Goal: Find specific page/section: Find specific page/section

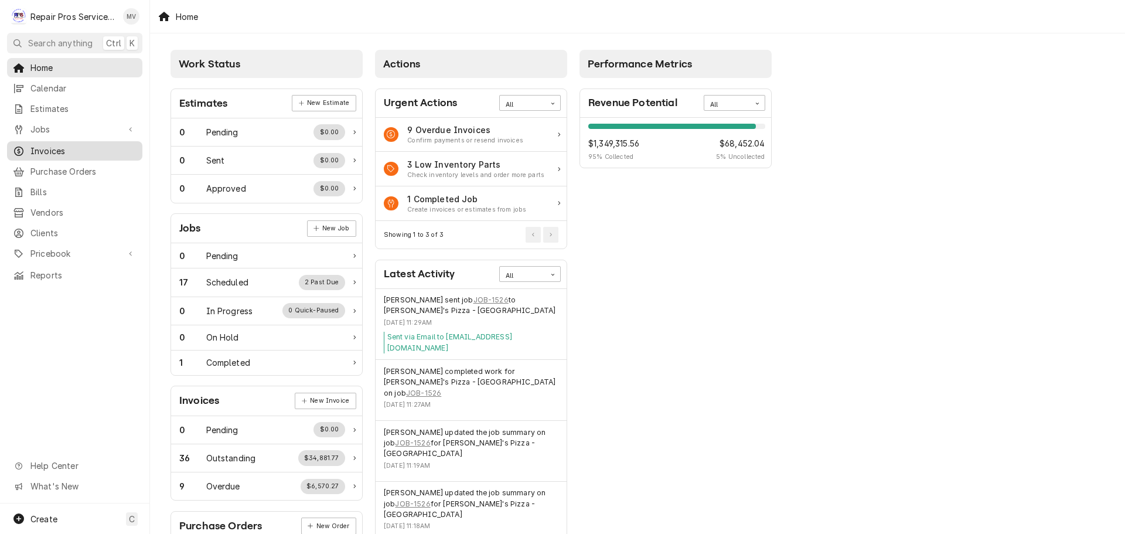
click at [38, 149] on span "Invoices" at bounding box center [83, 151] width 106 height 12
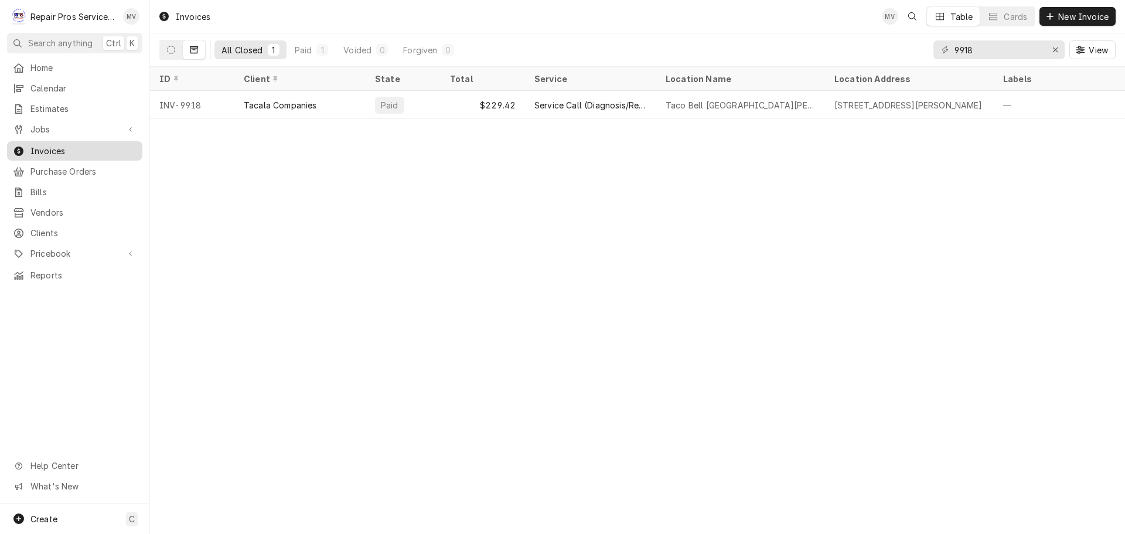
click at [54, 145] on span "Invoices" at bounding box center [83, 151] width 106 height 12
click at [1019, 47] on input "9918" at bounding box center [998, 49] width 88 height 19
type input "9926"
